Goal: Book appointment/travel/reservation

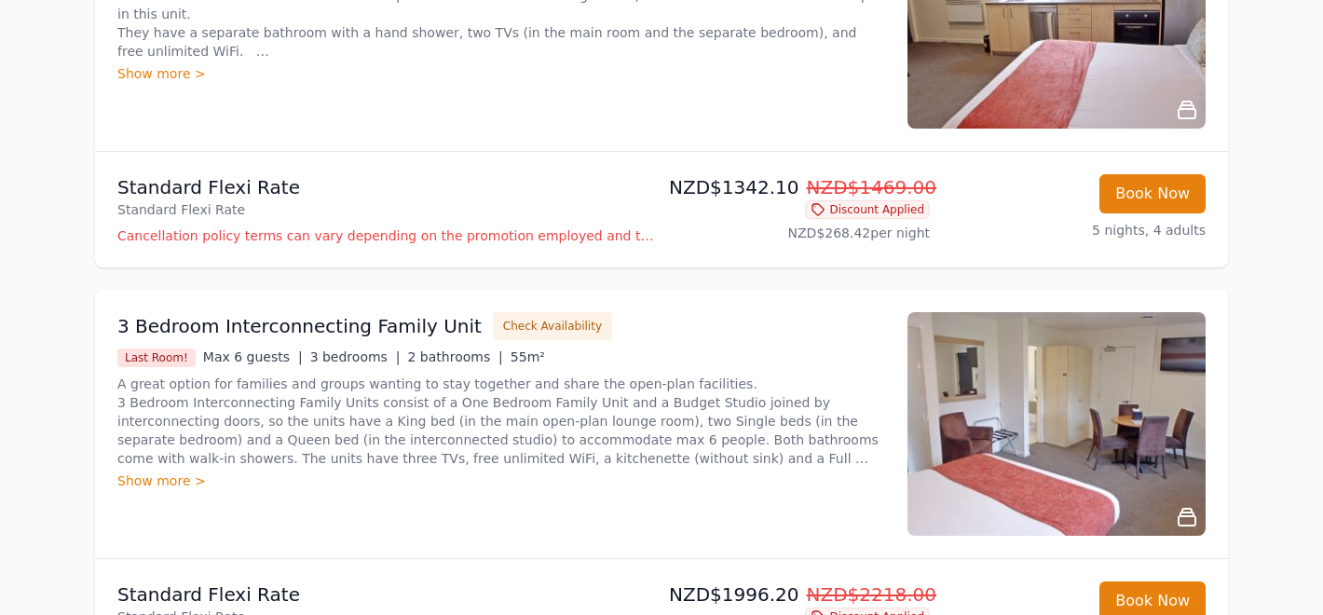
scroll to position [424, 0]
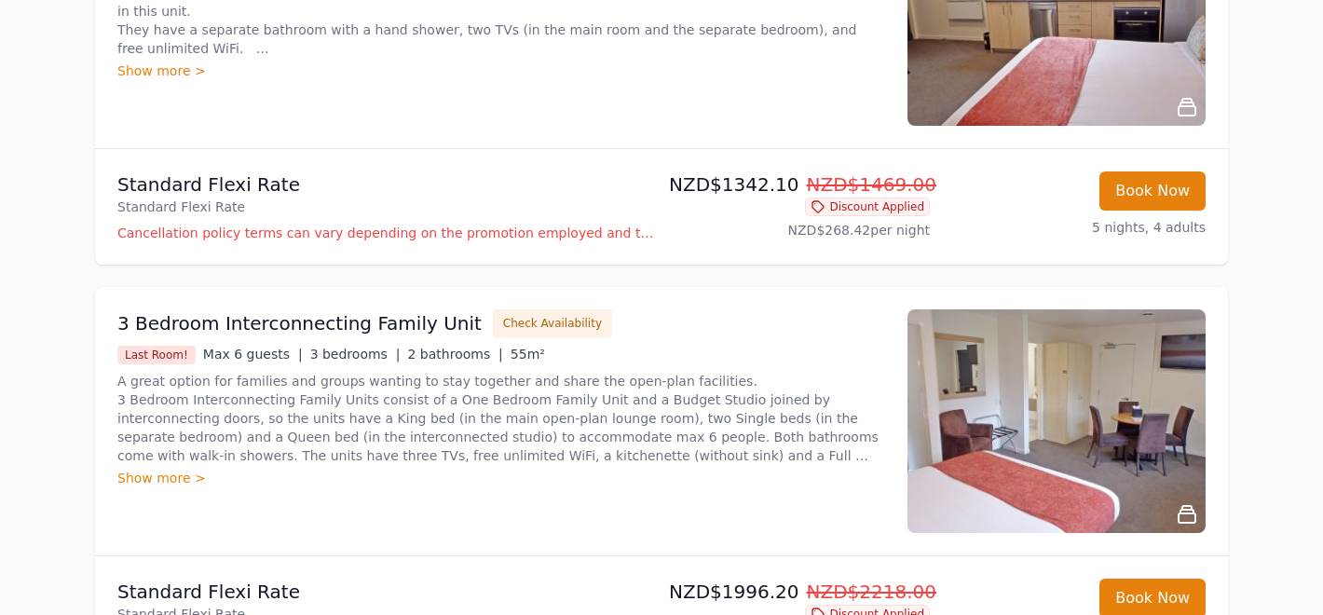
click at [184, 478] on div "Show more >" at bounding box center [501, 478] width 768 height 19
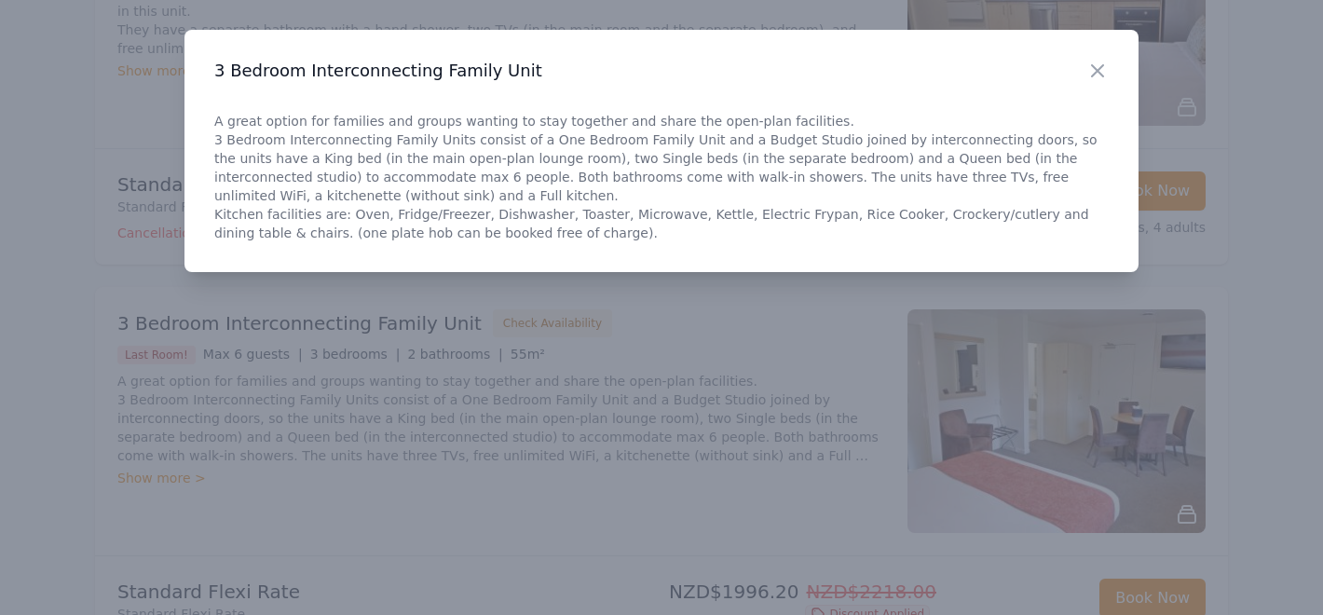
click at [485, 458] on div at bounding box center [661, 307] width 1323 height 615
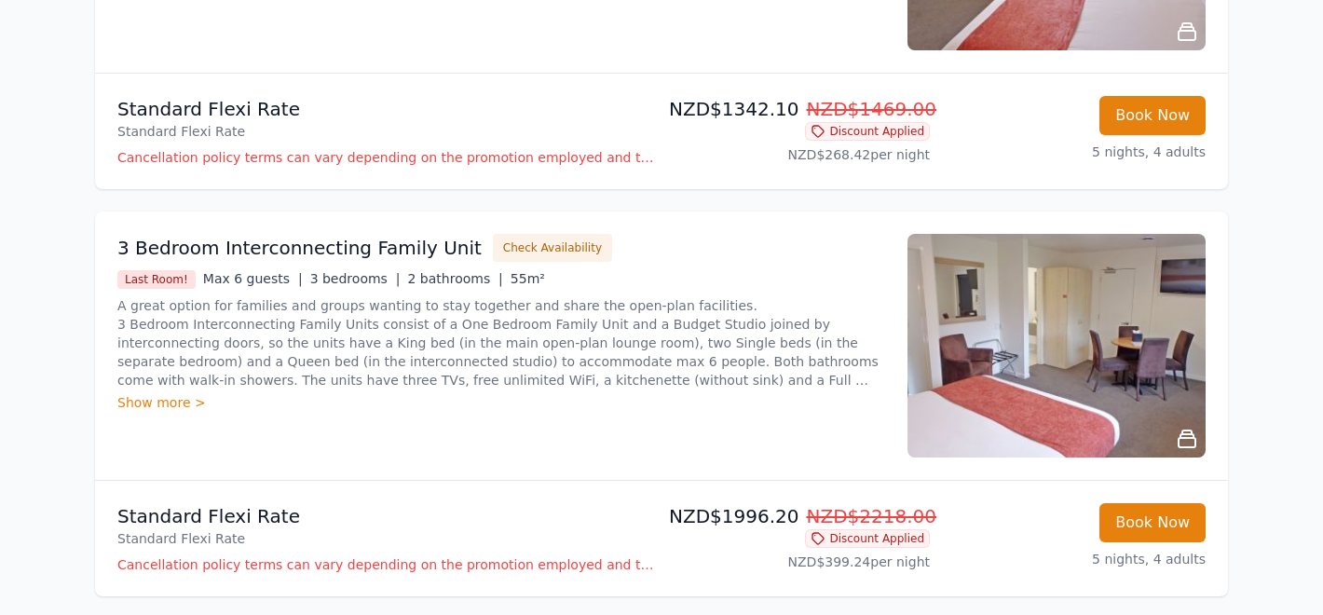
scroll to position [484, 0]
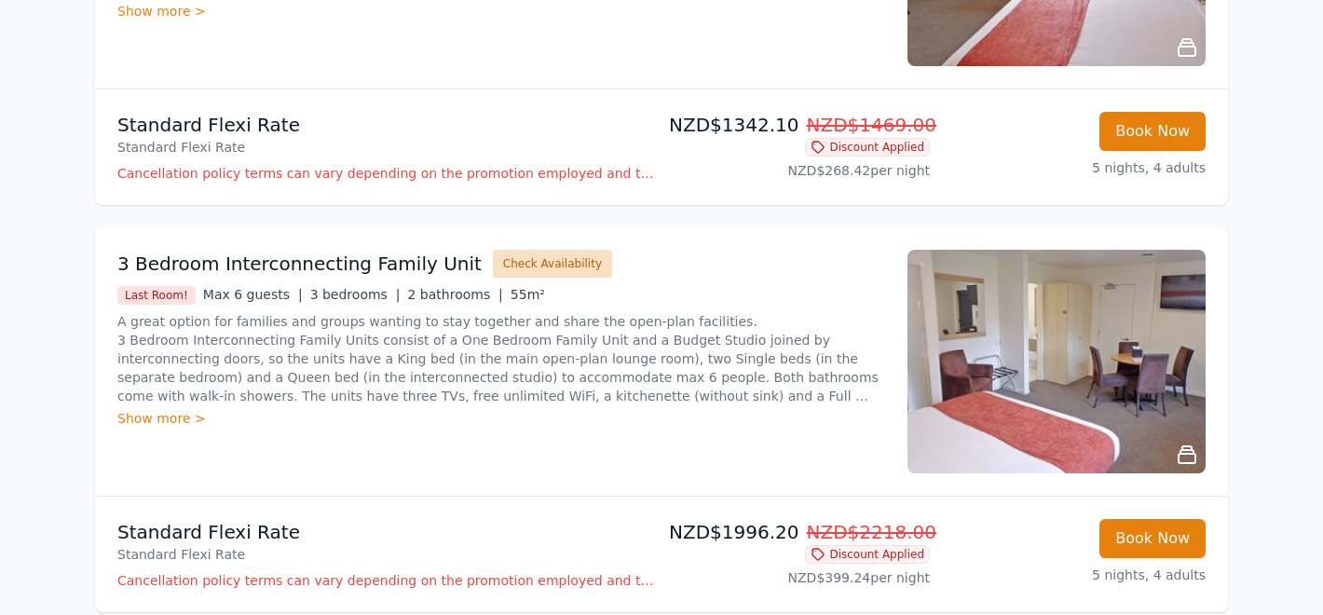
click at [518, 257] on button "Check Availability" at bounding box center [552, 264] width 119 height 28
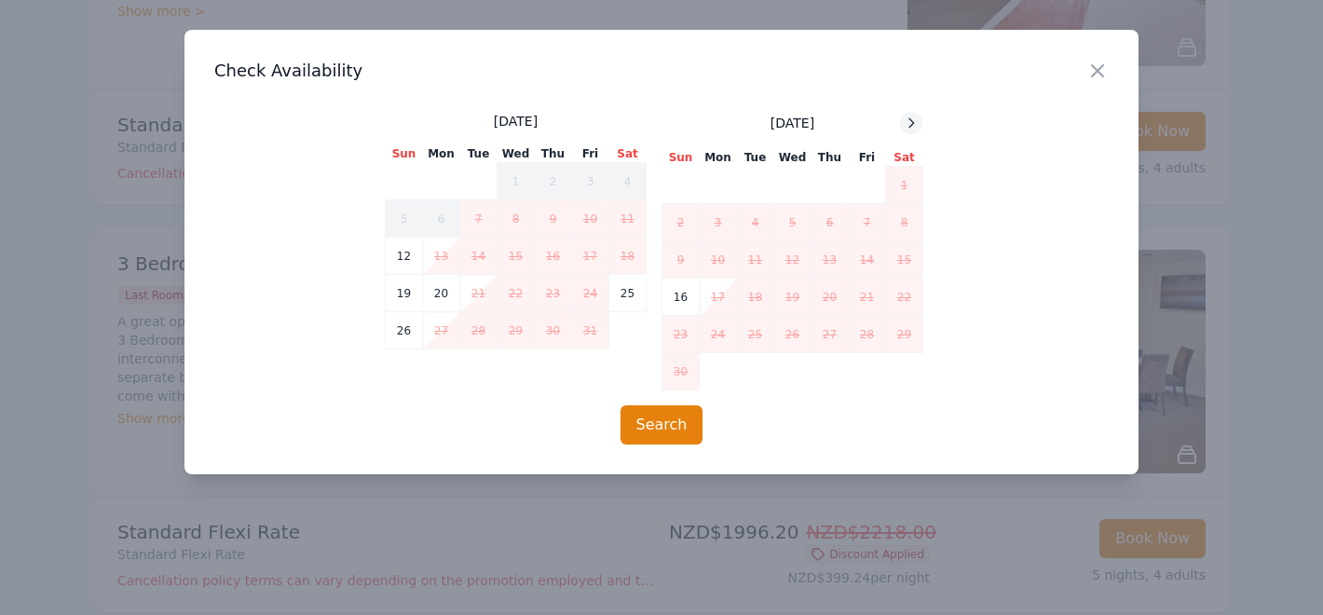
click at [911, 125] on icon at bounding box center [912, 122] width 5 height 8
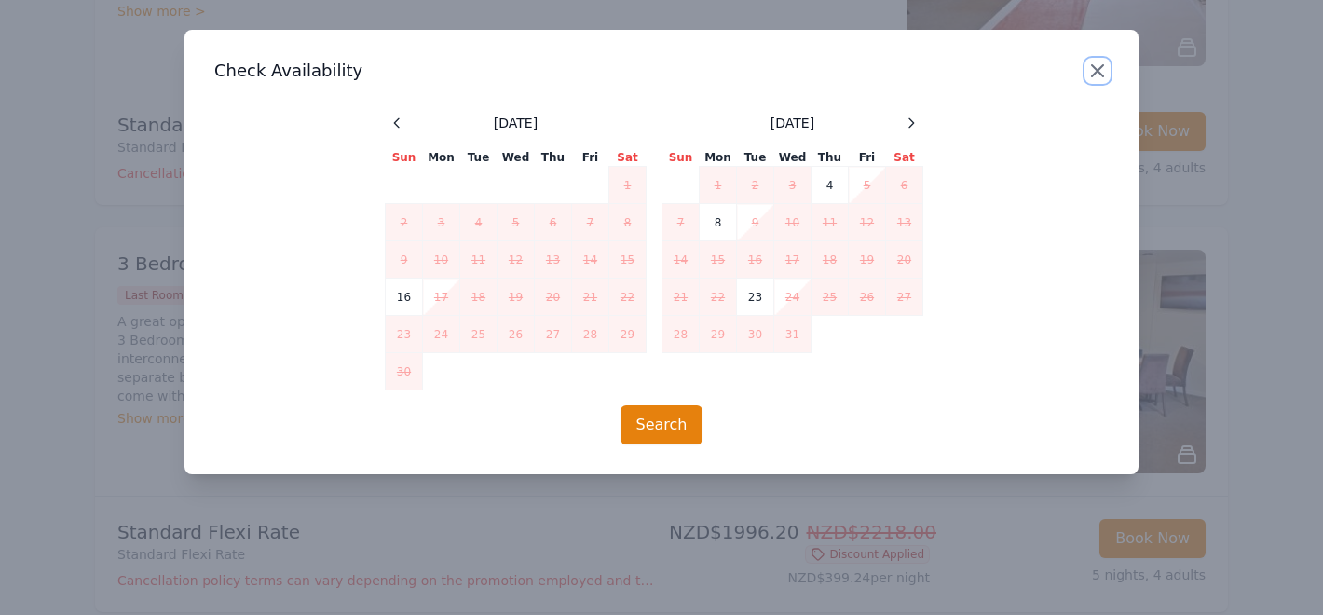
click at [1101, 67] on icon "button" at bounding box center [1097, 70] width 11 height 11
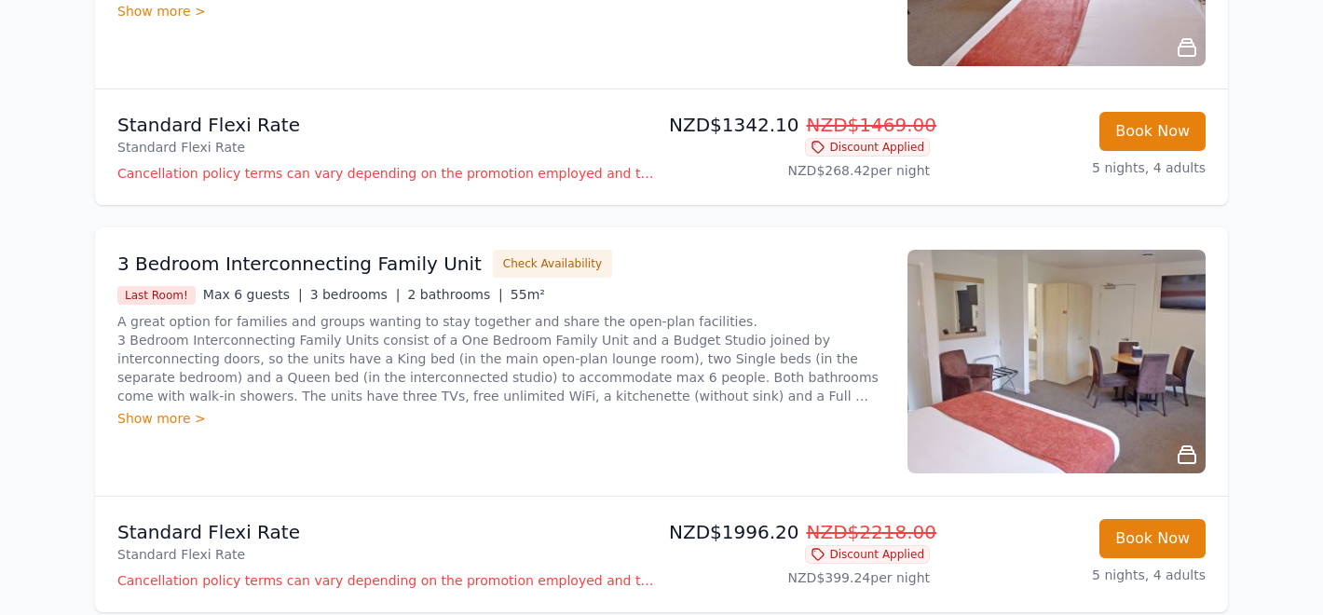
scroll to position [0, 0]
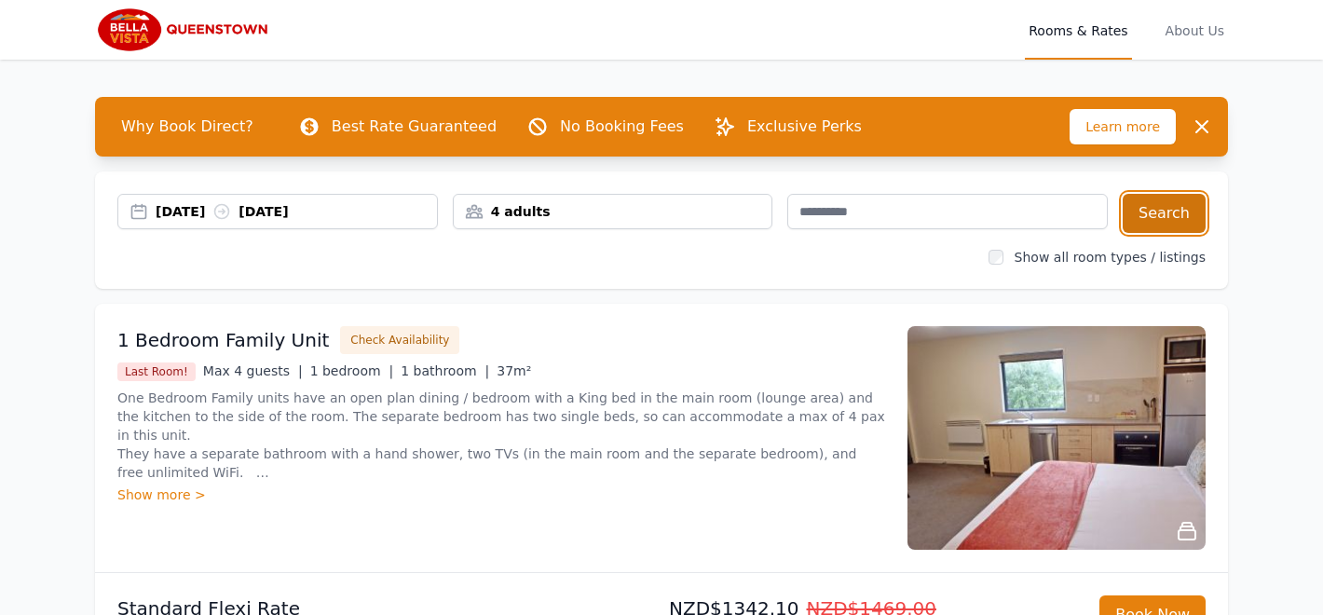
click at [1165, 229] on button "Search" at bounding box center [1164, 213] width 83 height 39
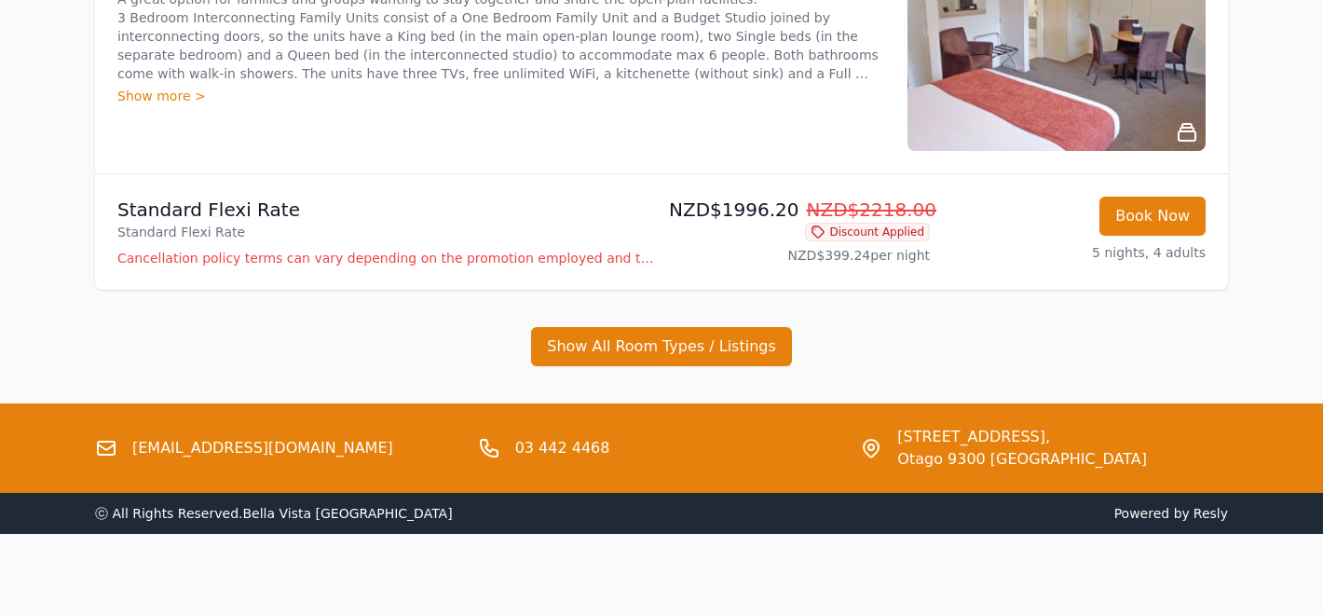
scroll to position [811, 0]
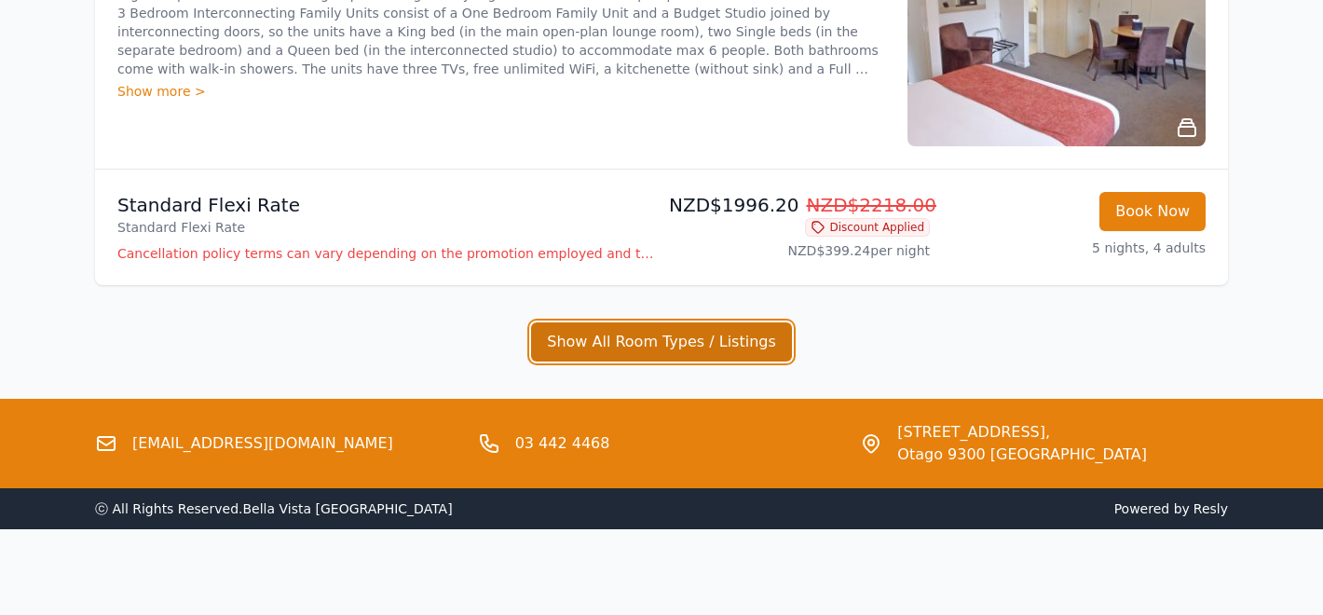
click at [691, 340] on button "Show All Room Types / Listings" at bounding box center [661, 341] width 261 height 39
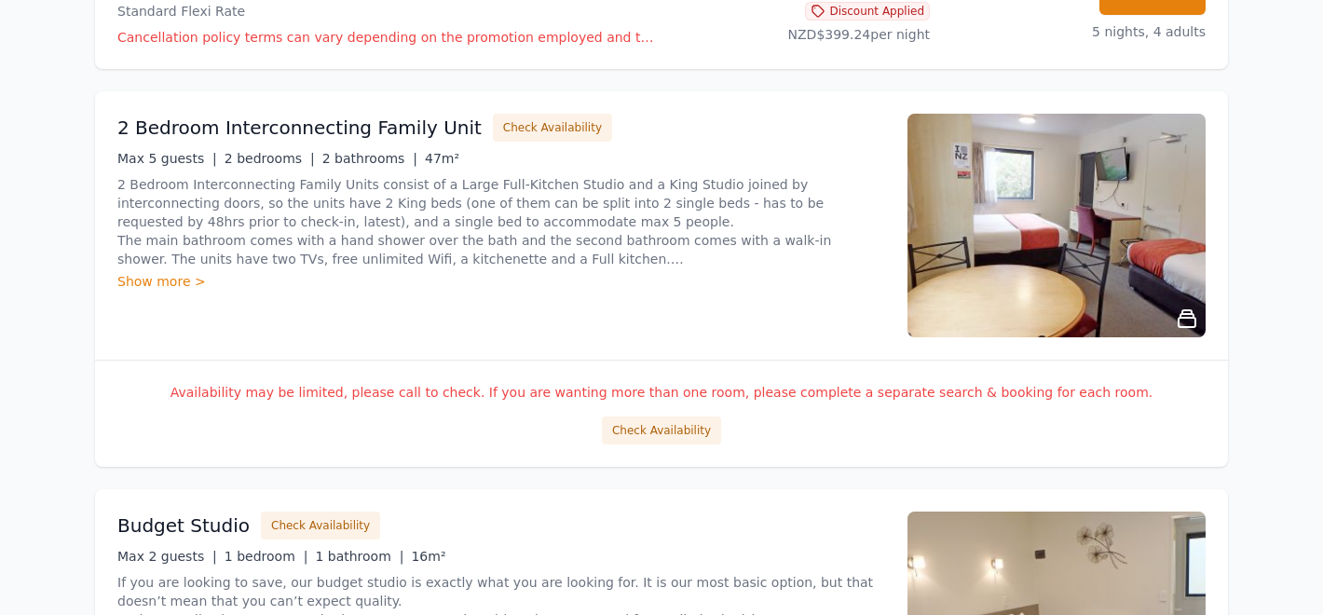
scroll to position [1026, 0]
click at [1093, 261] on img at bounding box center [1057, 227] width 298 height 224
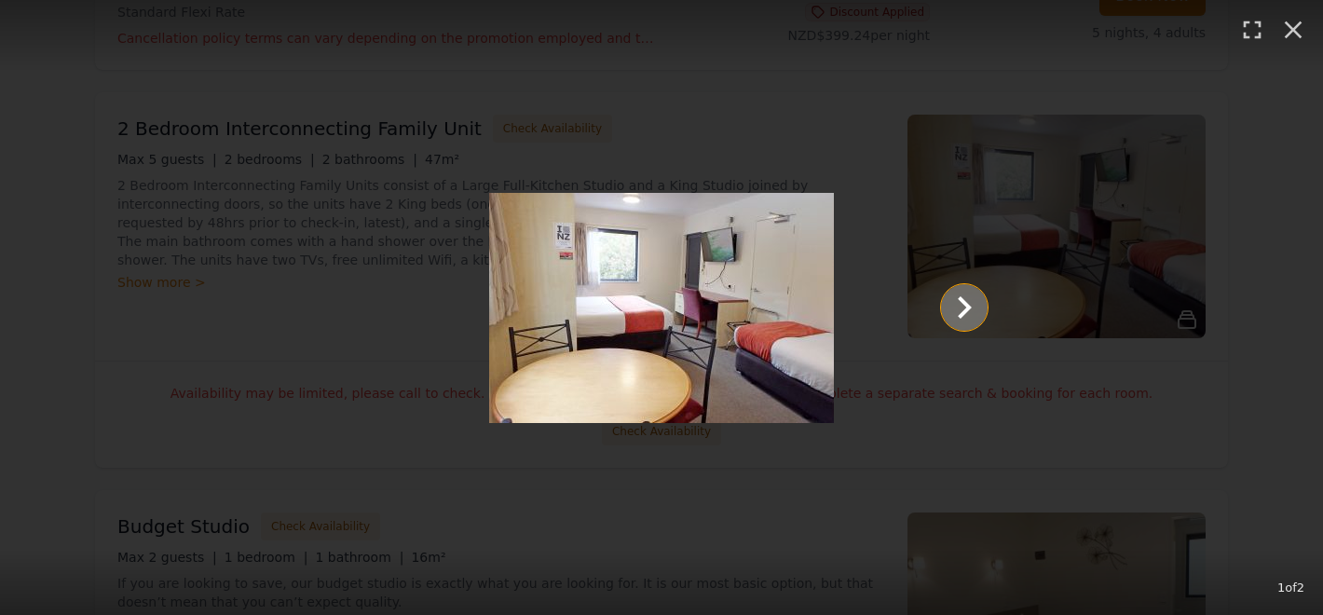
click at [978, 313] on icon "Show slide 2 of 2" at bounding box center [964, 307] width 45 height 45
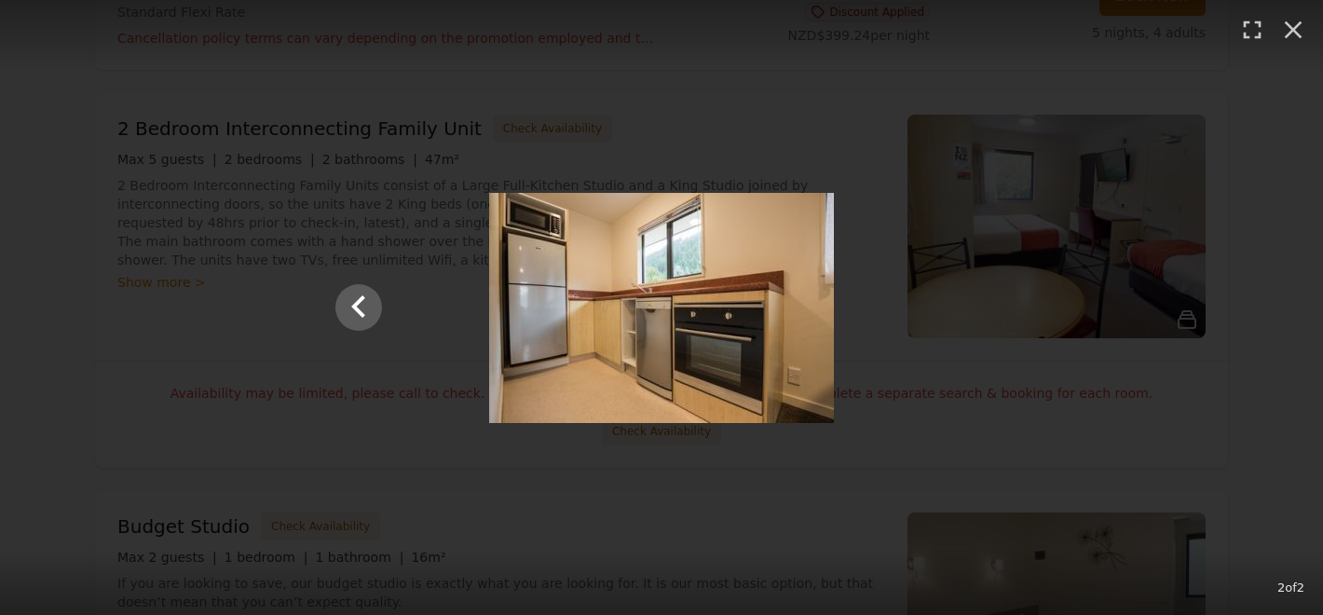
click at [384, 313] on div at bounding box center [662, 308] width 690 height 230
